Goal: Navigation & Orientation: Locate item on page

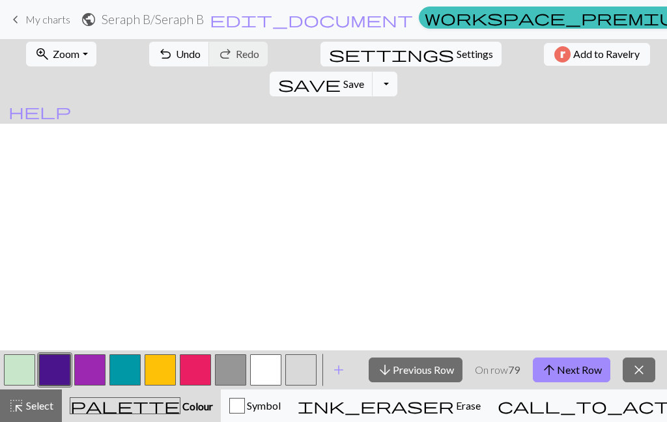
scroll to position [729, 0]
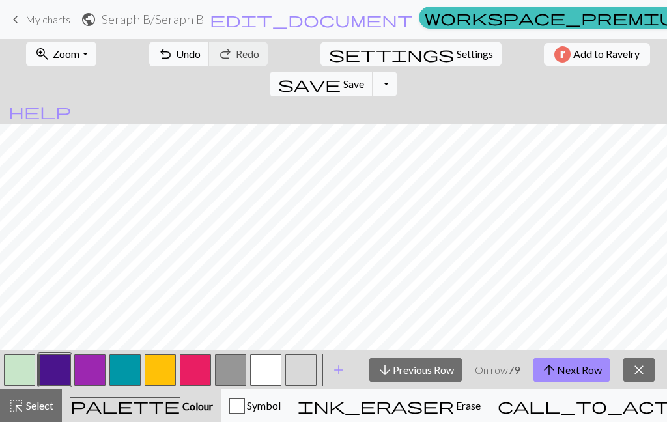
click at [569, 365] on button "arrow_upward Next Row" at bounding box center [570, 369] width 77 height 25
click at [574, 375] on button "arrow_upward Next Row" at bounding box center [570, 369] width 77 height 25
click at [577, 378] on button "arrow_upward Next Row" at bounding box center [570, 369] width 77 height 25
click at [575, 366] on button "arrow_upward Next Row" at bounding box center [570, 369] width 77 height 25
click at [581, 362] on button "arrow_upward Next Row" at bounding box center [570, 369] width 77 height 25
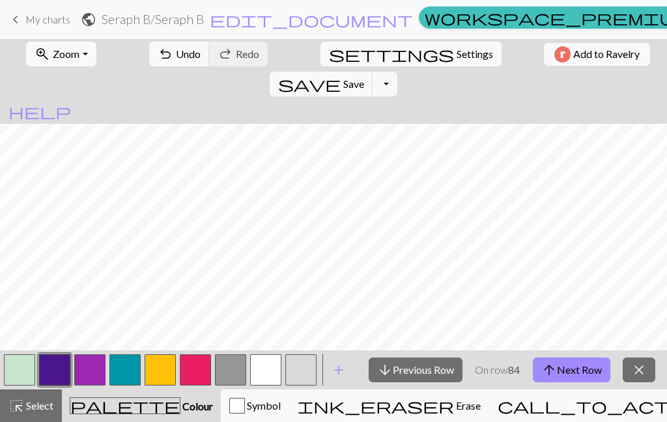
click at [581, 372] on button "arrow_upward Next Row" at bounding box center [570, 369] width 77 height 25
click at [581, 374] on button "arrow_upward Next Row" at bounding box center [570, 369] width 77 height 25
click at [591, 374] on button "arrow_upward Next Row" at bounding box center [570, 369] width 77 height 25
click at [590, 369] on button "arrow_upward Next Row" at bounding box center [570, 369] width 77 height 25
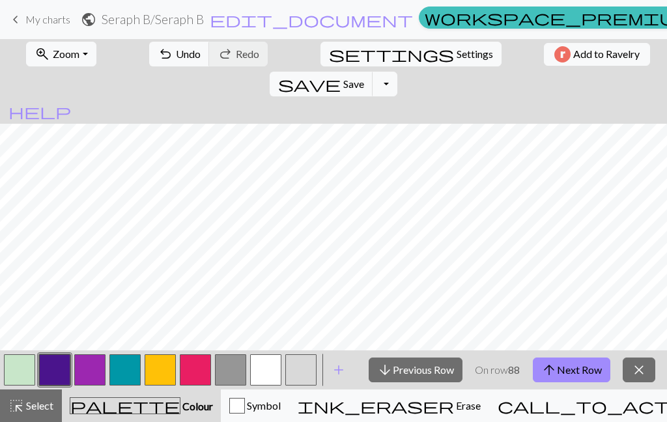
click at [580, 368] on button "arrow_upward Next Row" at bounding box center [570, 369] width 77 height 25
click at [583, 375] on button "arrow_upward Next Row" at bounding box center [570, 369] width 77 height 25
click at [581, 371] on button "arrow_upward Next Row" at bounding box center [570, 369] width 77 height 25
click at [583, 370] on button "arrow_upward Next Row" at bounding box center [570, 369] width 77 height 25
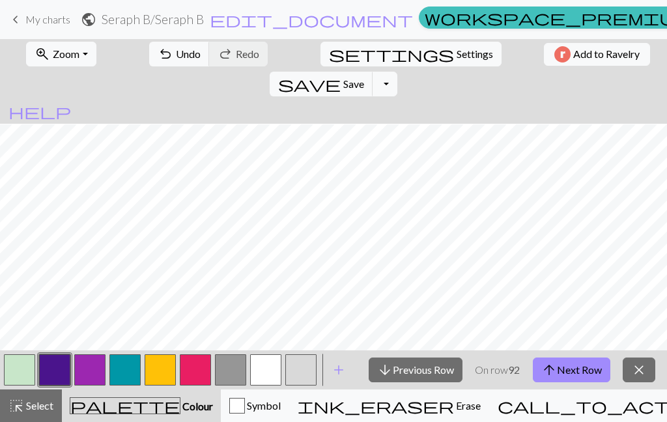
scroll to position [587, 0]
